Goal: Task Accomplishment & Management: Use online tool/utility

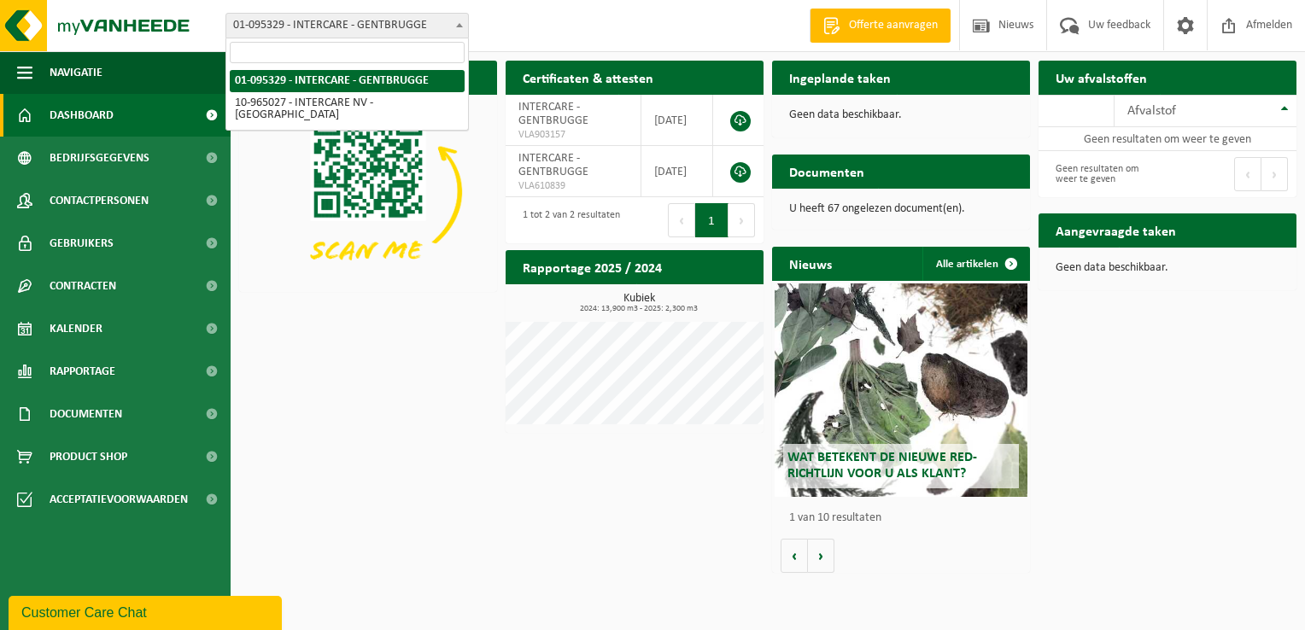
click at [275, 23] on span "01-095329 - INTERCARE - GENTBRUGGE" at bounding box center [347, 26] width 242 height 24
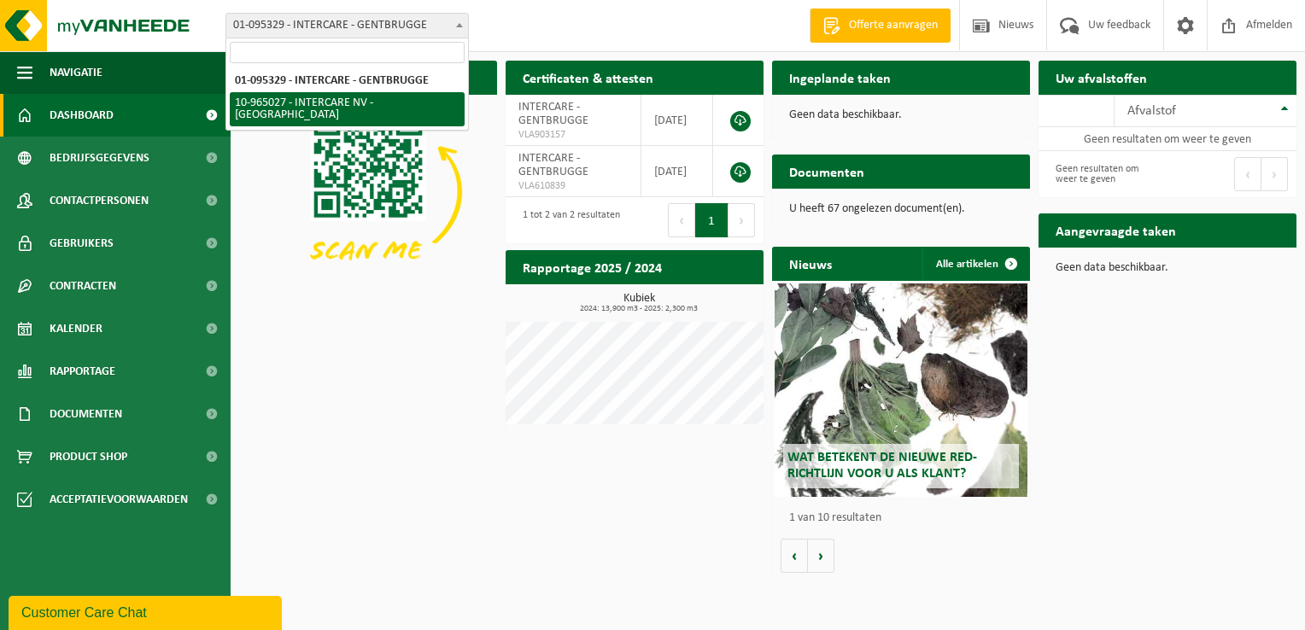
click at [348, 114] on span "01-095329 - INTERCARE - GENTBRUGGE 10-965027 - INTERCARE NV - GENTBRUGGE" at bounding box center [347, 98] width 242 height 63
select select "152070"
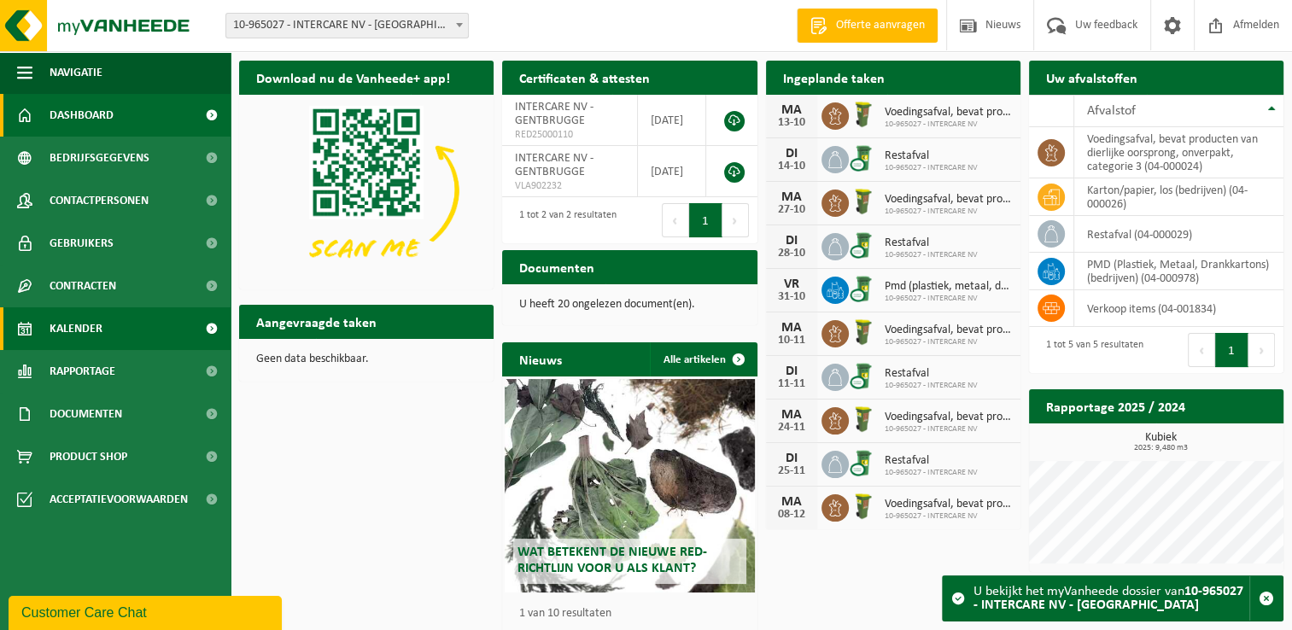
click at [87, 324] on span "Kalender" at bounding box center [76, 328] width 53 height 43
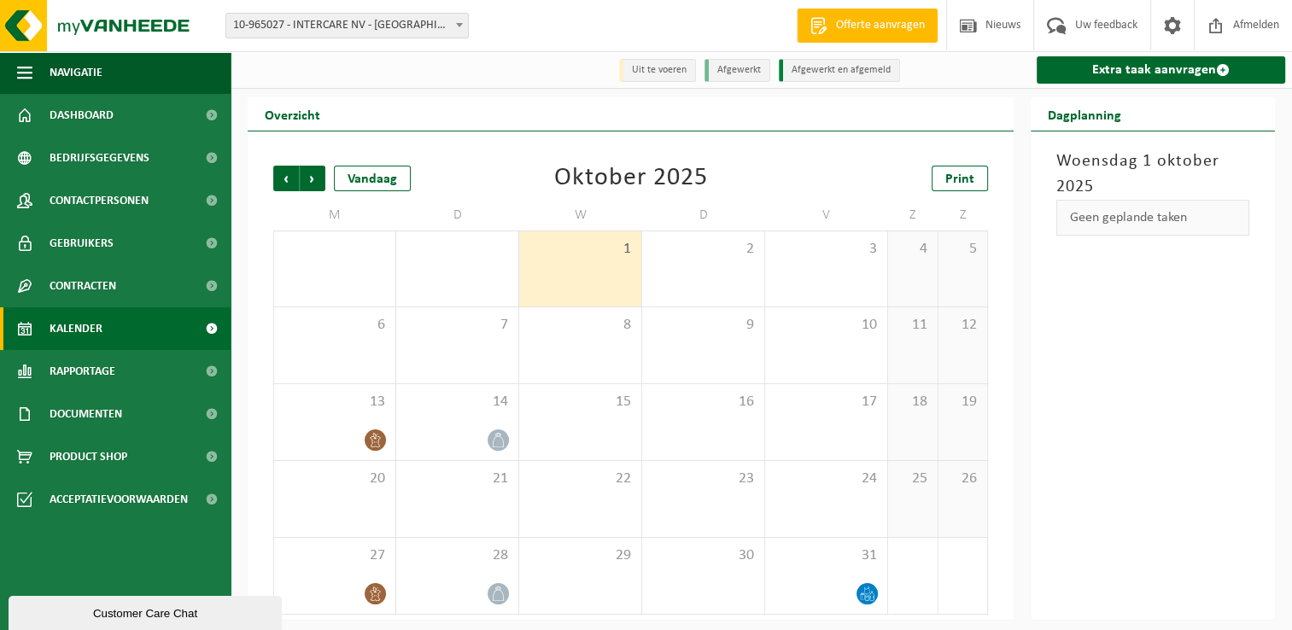
drag, startPoint x: 285, startPoint y: 182, endPoint x: 285, endPoint y: 193, distance: 11.1
click at [285, 181] on span "Vorige" at bounding box center [286, 179] width 26 height 26
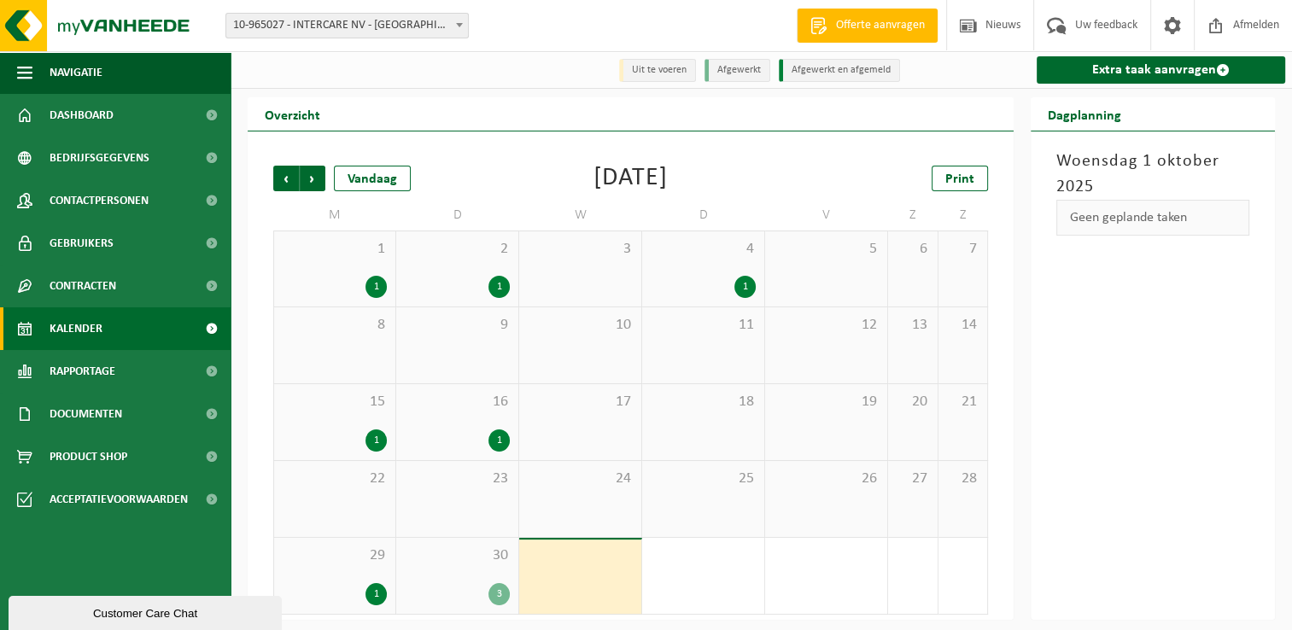
click at [498, 593] on div "3" at bounding box center [498, 594] width 21 height 22
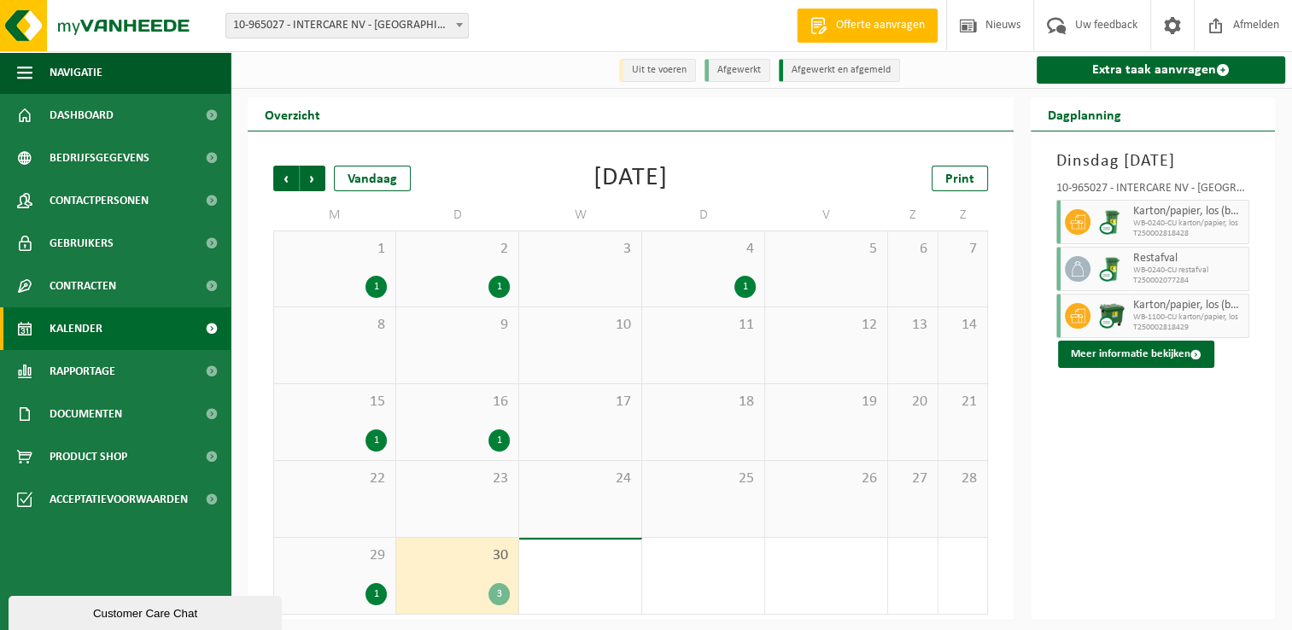
click at [1127, 338] on div at bounding box center [1112, 316] width 34 height 44
click at [1149, 67] on link "Extra taak aanvragen" at bounding box center [1161, 69] width 248 height 27
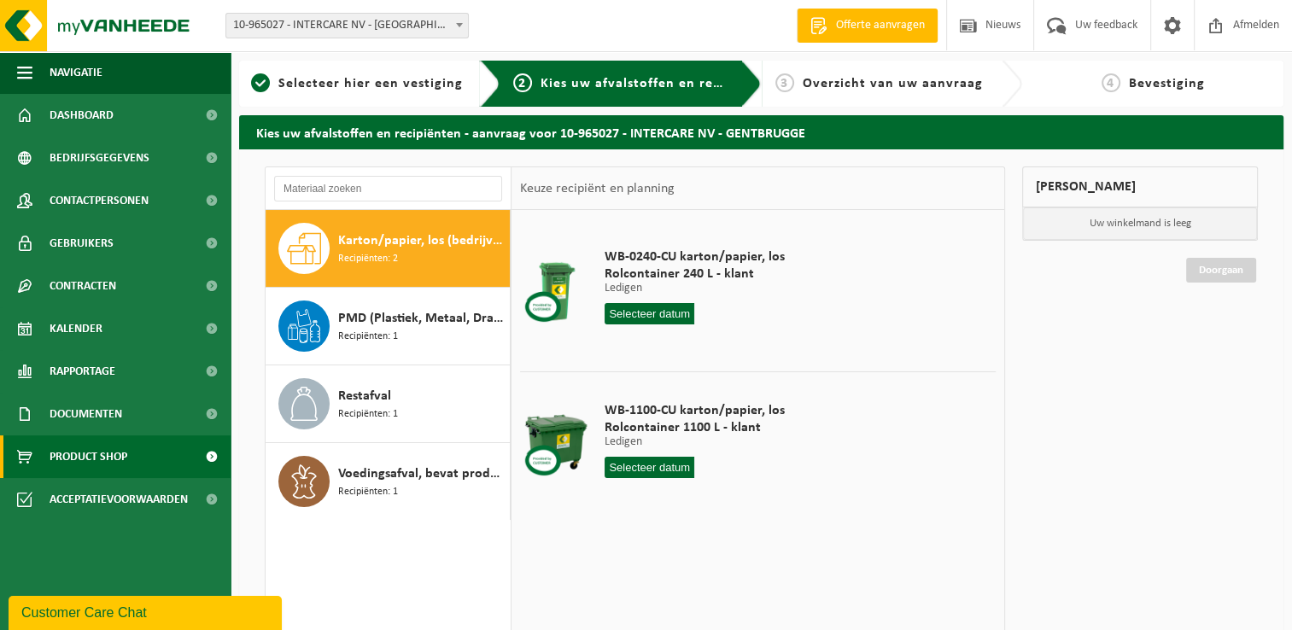
click at [102, 456] on span "Product Shop" at bounding box center [89, 456] width 78 height 43
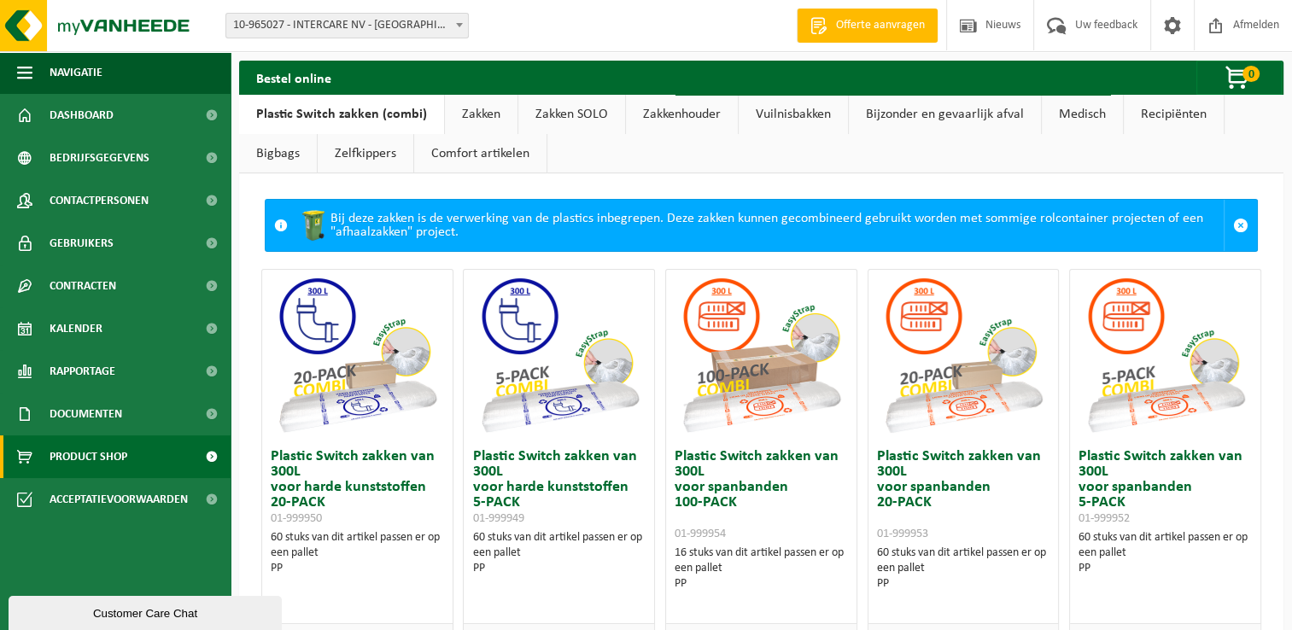
click at [499, 151] on link "Comfort artikelen" at bounding box center [480, 153] width 132 height 39
